Goal: Task Accomplishment & Management: Manage account settings

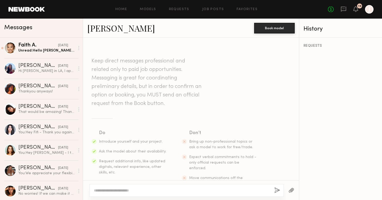
scroll to position [159, 0]
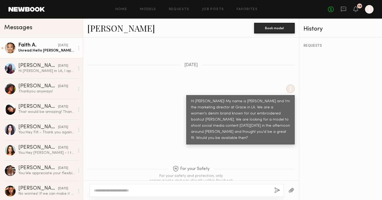
click at [58, 46] on div "09/26/2025" at bounding box center [63, 45] width 10 height 5
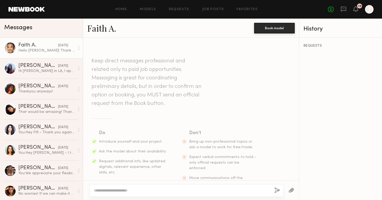
click at [104, 28] on link "Faith A." at bounding box center [101, 27] width 29 height 11
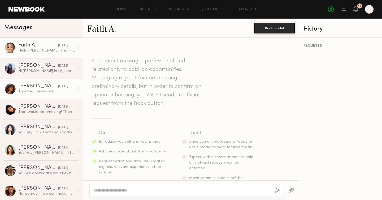
click at [35, 84] on div "Mia H." at bounding box center [38, 86] width 40 height 5
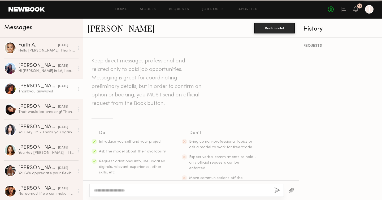
scroll to position [275, 0]
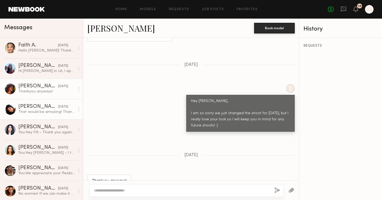
click at [32, 108] on div "Giti T." at bounding box center [38, 106] width 40 height 5
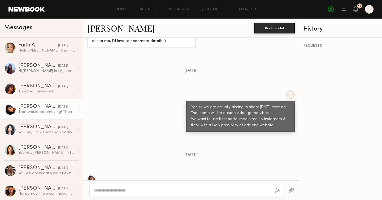
scroll to position [404, 0]
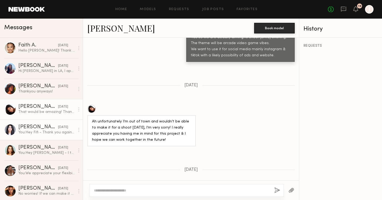
click at [43, 134] on div "You: Hey Fifi - Thank you again for your interest! We’ve decided to move forwar…" at bounding box center [46, 132] width 56 height 5
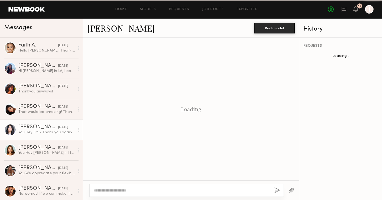
scroll to position [405, 0]
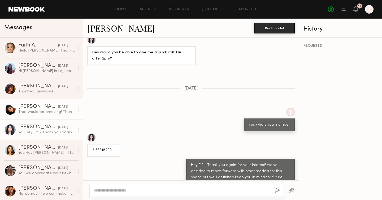
click at [46, 111] on div "That would be amazing! Thank you so much!" at bounding box center [46, 111] width 56 height 5
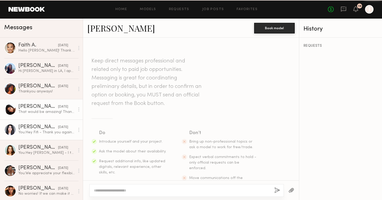
scroll to position [484, 0]
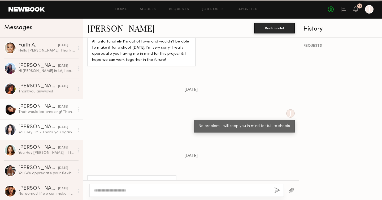
click at [34, 128] on div "Fifi K." at bounding box center [38, 126] width 40 height 5
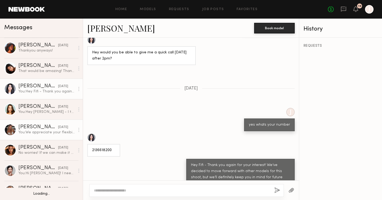
scroll to position [41, 0]
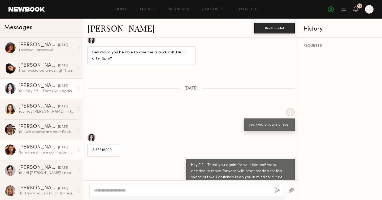
click at [36, 148] on div "Desree H." at bounding box center [38, 146] width 40 height 5
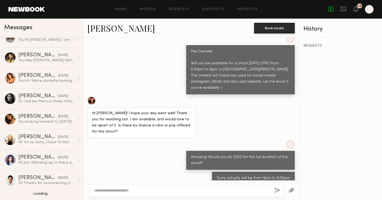
scroll to position [256, 0]
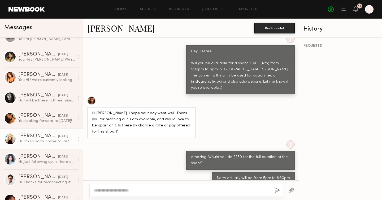
click at [44, 142] on div "Hi! I’m so sorry, I have to last minute cancel for the shoot tomorrow. Is there…" at bounding box center [46, 141] width 56 height 5
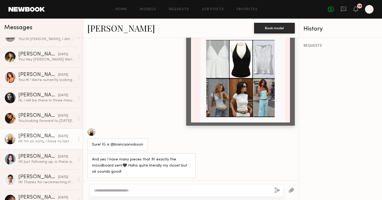
scroll to position [938, 0]
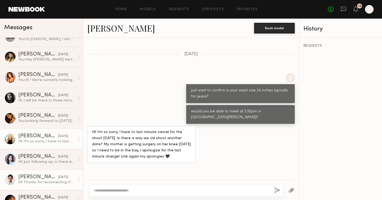
click at [29, 180] on div "Hi! Thanks for reconnecting it’s been a crazy week! My NB rate is $200/hour, if…" at bounding box center [46, 181] width 56 height 5
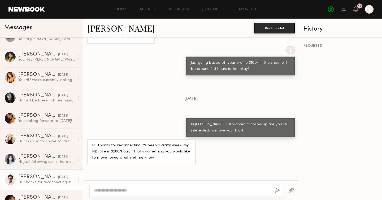
scroll to position [421, 0]
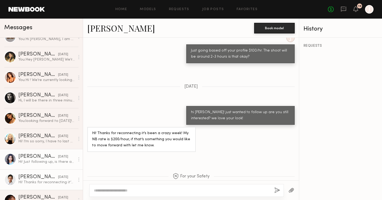
click at [48, 164] on div "Hi! Just following up, is there any update on the shoot tomorrow?" at bounding box center [46, 161] width 56 height 5
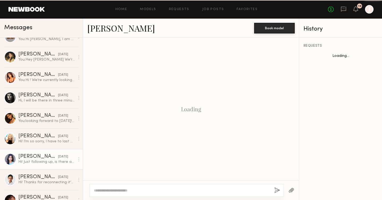
scroll to position [246, 0]
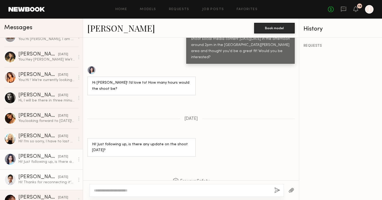
click at [45, 177] on div "Lilah F." at bounding box center [38, 176] width 40 height 5
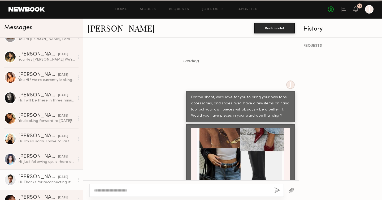
scroll to position [445, 0]
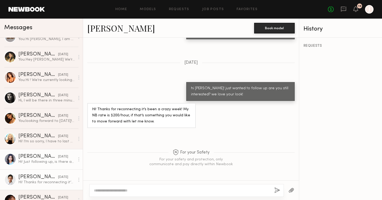
click at [38, 160] on div "Hi! Just following up, is there any update on the shoot tomorrow?" at bounding box center [46, 161] width 56 height 5
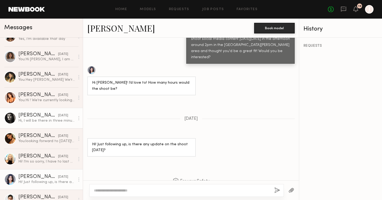
scroll to position [236, 0]
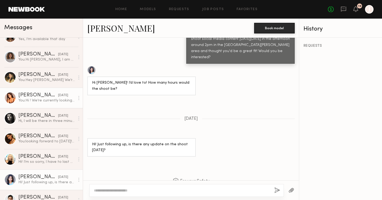
click at [37, 101] on div "You: Hi ! We’re currently looking for a model to shoot social media content on …" at bounding box center [46, 100] width 56 height 5
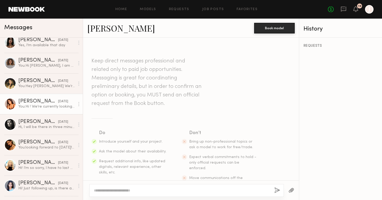
scroll to position [228, 0]
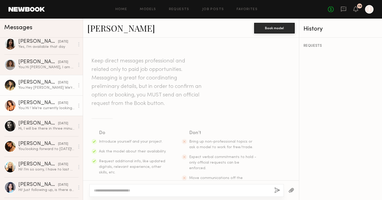
click at [42, 90] on div "You: Hey Mia We’re currently looking for a model to shoot social media content …" at bounding box center [46, 87] width 56 height 5
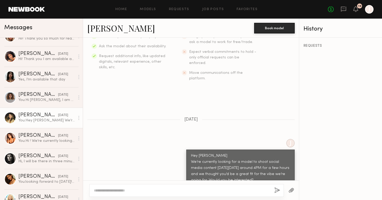
scroll to position [195, 0]
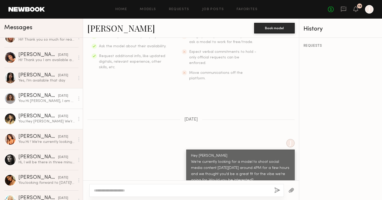
click at [40, 94] on div "Marissa C." at bounding box center [38, 95] width 40 height 5
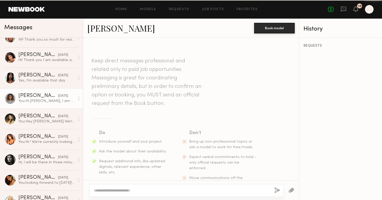
scroll to position [111, 0]
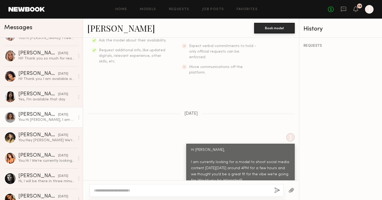
click at [40, 94] on div "Bella O." at bounding box center [38, 93] width 40 height 5
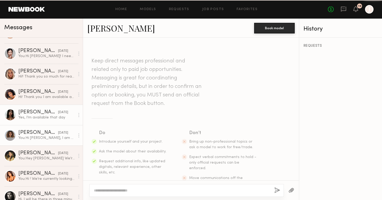
scroll to position [166, 0]
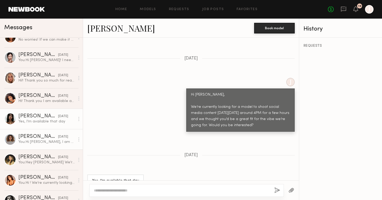
click at [40, 94] on div "Hoda E." at bounding box center [38, 95] width 40 height 5
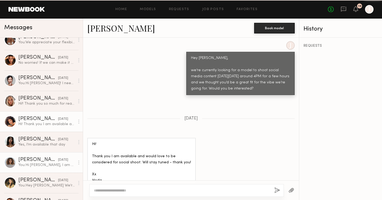
scroll to position [130, 0]
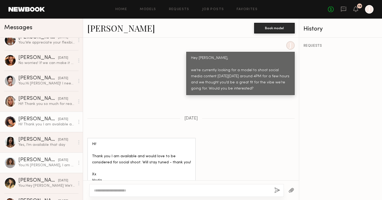
click at [40, 94] on link "Allea S. 09/12/2025 Hi!! Thank you so much for reaching out! Unfortunately I am…" at bounding box center [41, 101] width 83 height 20
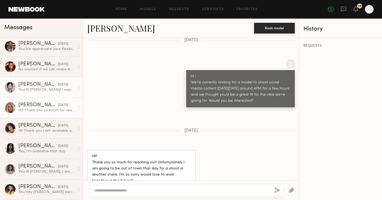
click at [43, 92] on div "You: Hi Malika! I need a model for a Grace in LA shoot next Wednesday the 17th …" at bounding box center [46, 89] width 56 height 5
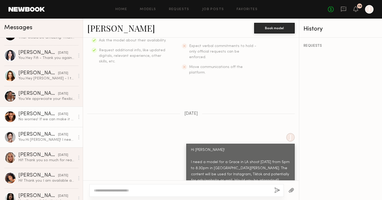
click at [35, 117] on div "No worries! If we can make it $325 that will work. If not I totally understand!" at bounding box center [46, 119] width 56 height 5
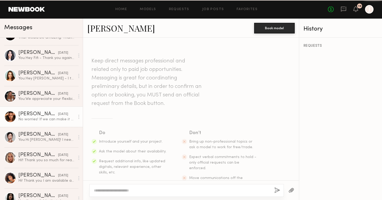
scroll to position [390, 0]
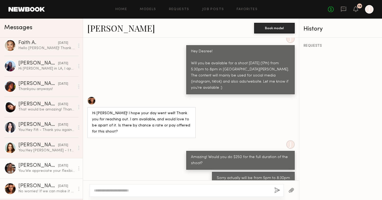
click at [30, 126] on div "Fifi K." at bounding box center [38, 124] width 40 height 5
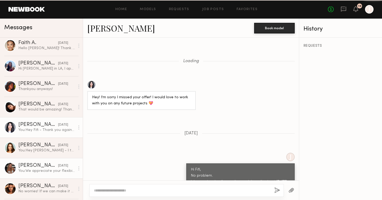
scroll to position [405, 0]
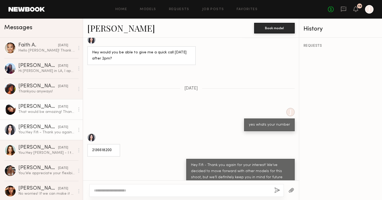
click at [36, 113] on div "That would be amazing! Thank you so much!" at bounding box center [46, 111] width 56 height 5
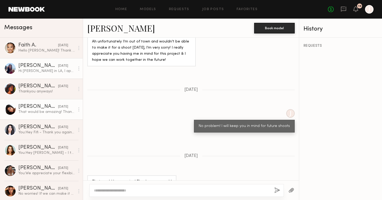
click at [41, 67] on div "Soriya C." at bounding box center [38, 65] width 40 height 5
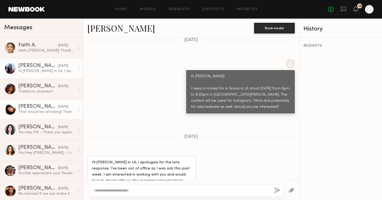
click at [26, 115] on link "Giti T. 09/17/2025 That would be amazing! Thank you so much!" at bounding box center [41, 109] width 83 height 20
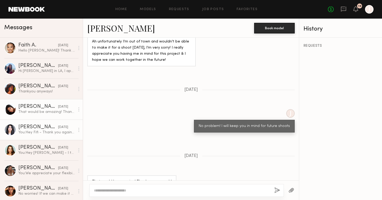
click at [25, 129] on div "Fifi K." at bounding box center [38, 126] width 40 height 5
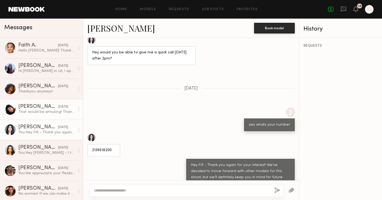
click at [30, 115] on link "Giti T. 09/17/2025 That would be amazing! Thank you so much!" at bounding box center [41, 109] width 83 height 20
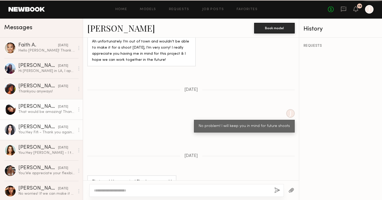
click at [33, 129] on div "Fifi K." at bounding box center [38, 126] width 40 height 5
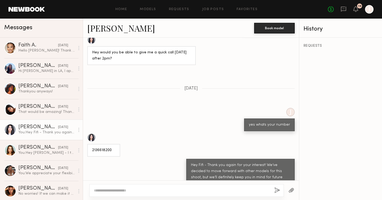
drag, startPoint x: 89, startPoint y: 132, endPoint x: 169, endPoint y: -21, distance: 172.4
click at [169, 0] on html "Home Models Requests Job Posts Favorites Sign Out No fees up to $5,000 19 J Mes…" at bounding box center [191, 100] width 382 height 200
drag, startPoint x: 94, startPoint y: 130, endPoint x: 173, endPoint y: -20, distance: 169.8
click at [173, 0] on html "Home Models Requests Job Posts Favorites Sign Out No fees up to $5,000 19 J Mes…" at bounding box center [191, 100] width 382 height 200
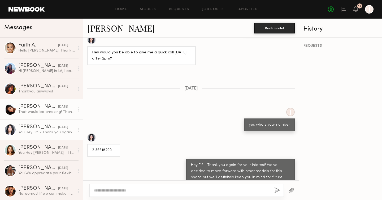
click at [60, 111] on div "That would be amazing! Thank you so much!" at bounding box center [46, 111] width 56 height 5
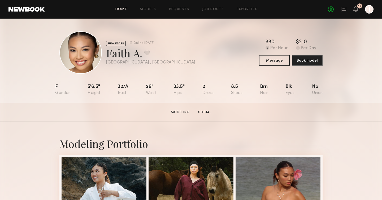
click at [124, 9] on link "Home" at bounding box center [121, 9] width 12 height 3
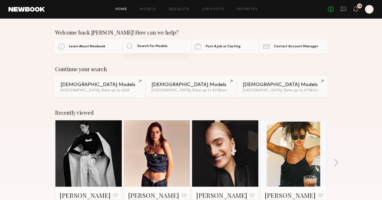
click at [157, 50] on link "Search For Models" at bounding box center [156, 46] width 67 height 13
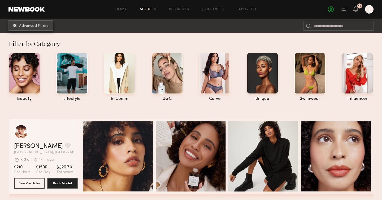
click at [34, 23] on button "Advanced Filters" at bounding box center [30, 25] width 45 height 11
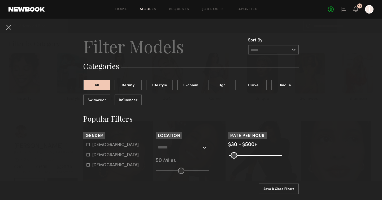
click at [97, 153] on common-framework-checkbox "Female" at bounding box center [119, 154] width 67 height 5
click at [100, 155] on div "Female" at bounding box center [115, 154] width 46 height 3
type input "**"
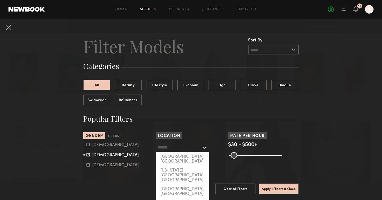
click at [166, 149] on input "text" at bounding box center [179, 146] width 43 height 9
click at [168, 158] on div "Los Angeles, CA" at bounding box center [182, 159] width 52 height 14
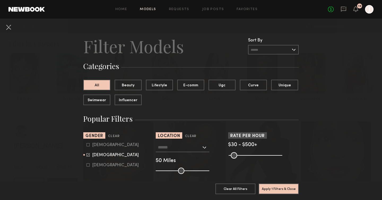
type input "**********"
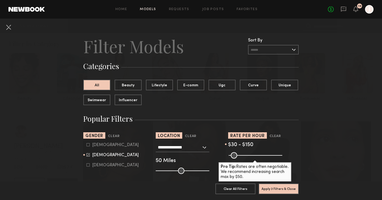
drag, startPoint x: 278, startPoint y: 153, endPoint x: 244, endPoint y: 153, distance: 34.2
type input "***"
click at [244, 153] on input "range" at bounding box center [256, 155] width 54 height 6
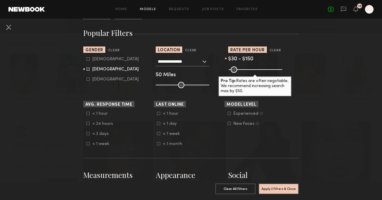
scroll to position [129, 0]
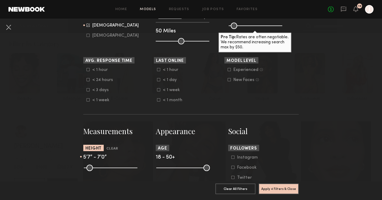
drag, startPoint x: 86, startPoint y: 167, endPoint x: 111, endPoint y: 170, distance: 25.6
type input "**"
click at [111, 170] on input "range" at bounding box center [111, 167] width 54 height 6
drag, startPoint x: 133, startPoint y: 168, endPoint x: 118, endPoint y: 167, distance: 15.4
type input "**"
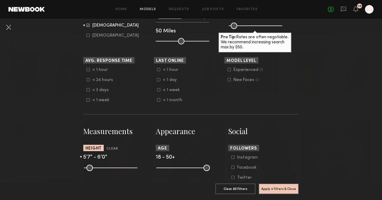
click at [118, 167] on input "range" at bounding box center [111, 167] width 54 height 6
drag, startPoint x: 209, startPoint y: 168, endPoint x: 183, endPoint y: 167, distance: 25.7
type input "**"
click at [183, 167] on input "range" at bounding box center [183, 167] width 54 height 6
drag, startPoint x: 159, startPoint y: 170, endPoint x: 163, endPoint y: 169, distance: 4.4
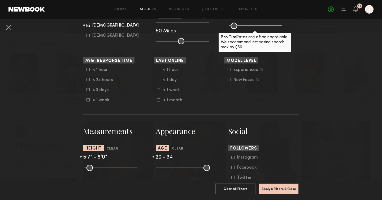
type input "**"
click at [163, 169] on input "range" at bounding box center [183, 167] width 54 height 6
type input "**"
click at [181, 167] on input "range" at bounding box center [183, 167] width 54 height 6
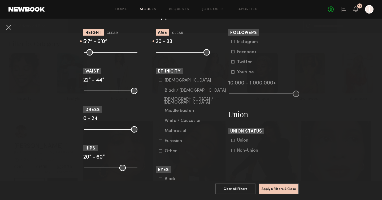
scroll to position [232, 0]
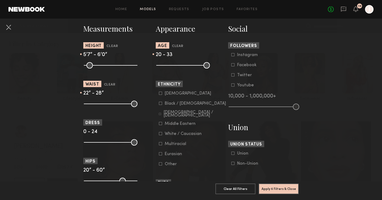
drag, startPoint x: 133, startPoint y: 104, endPoint x: 99, endPoint y: 101, distance: 34.0
type input "**"
click at [99, 101] on input "range" at bounding box center [111, 103] width 54 height 6
drag, startPoint x: 86, startPoint y: 104, endPoint x: 91, endPoint y: 104, distance: 4.5
click at [91, 104] on input "range" at bounding box center [111, 103] width 54 height 6
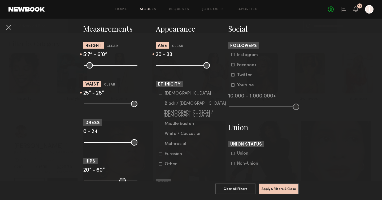
type input "**"
click at [93, 104] on input "range" at bounding box center [111, 103] width 54 height 6
click at [276, 190] on button "Apply 6 Filters & Close" at bounding box center [279, 188] width 40 height 11
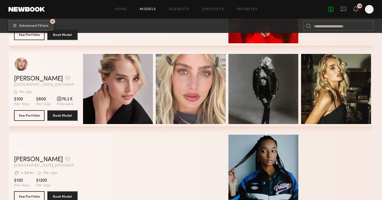
scroll to position [213, 0]
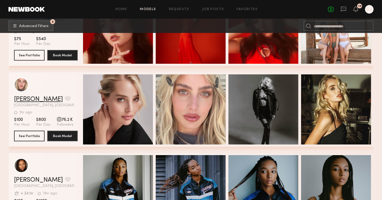
click at [28, 96] on link "Sabina K." at bounding box center [38, 99] width 49 height 6
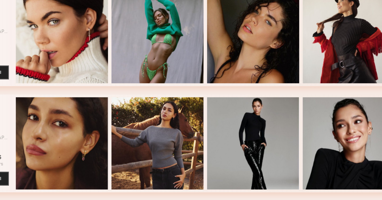
scroll to position [569, 0]
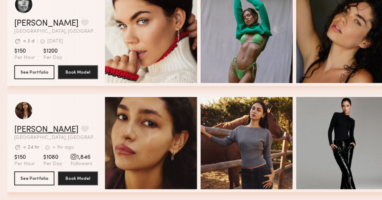
click at [22, 145] on link "Anisa N." at bounding box center [38, 146] width 49 height 6
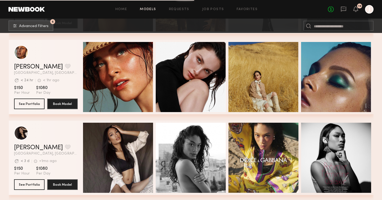
scroll to position [769, 0]
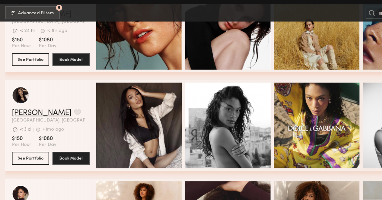
click at [27, 108] on link "Mallory C." at bounding box center [38, 107] width 49 height 6
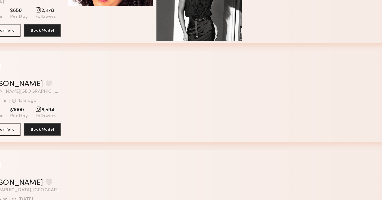
scroll to position [1191, 0]
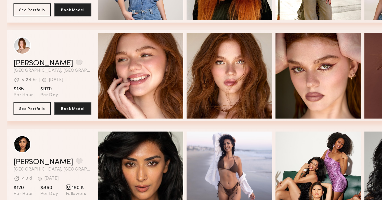
click at [28, 88] on link "Camryn B." at bounding box center [38, 88] width 49 height 6
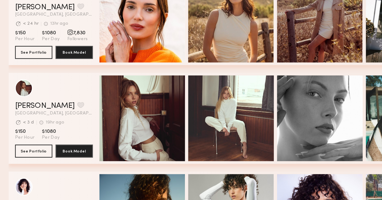
scroll to position [1920, 0]
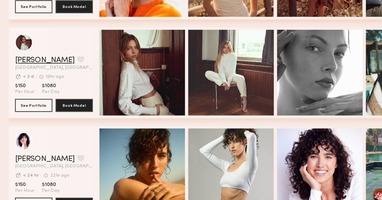
click at [25, 84] on link "Ellie G." at bounding box center [38, 85] width 49 height 6
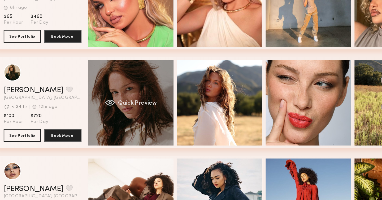
scroll to position [0, 2]
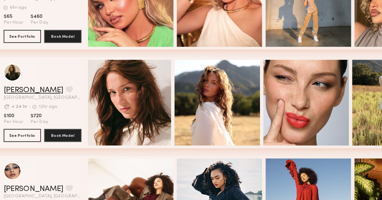
click at [24, 110] on link "Diana F." at bounding box center [38, 109] width 49 height 6
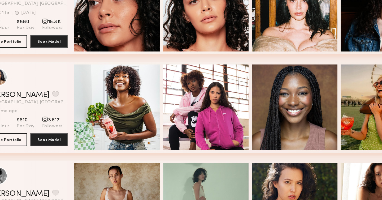
scroll to position [5741, 0]
